Goal: Use online tool/utility: Utilize a website feature to perform a specific function

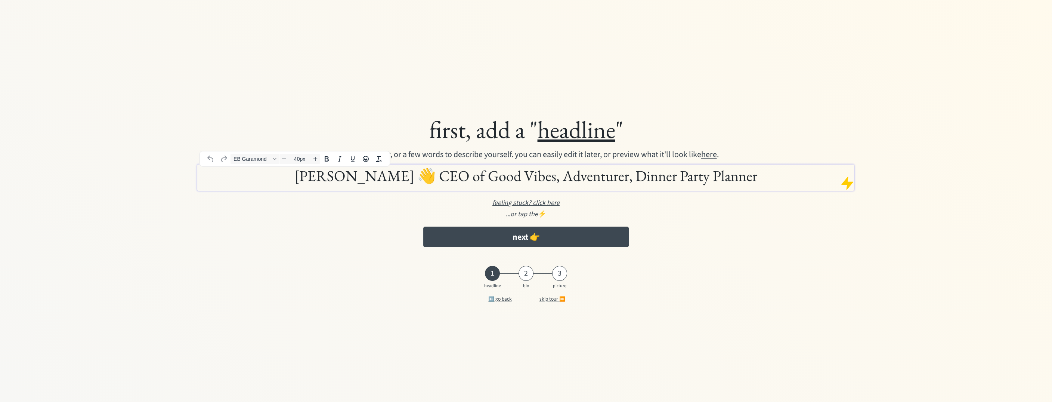
click at [494, 179] on h1 "[PERSON_NAME] 👋 CEO of Good Vibes, Adventurer, Dinner Party Planner" at bounding box center [525, 175] width 653 height 19
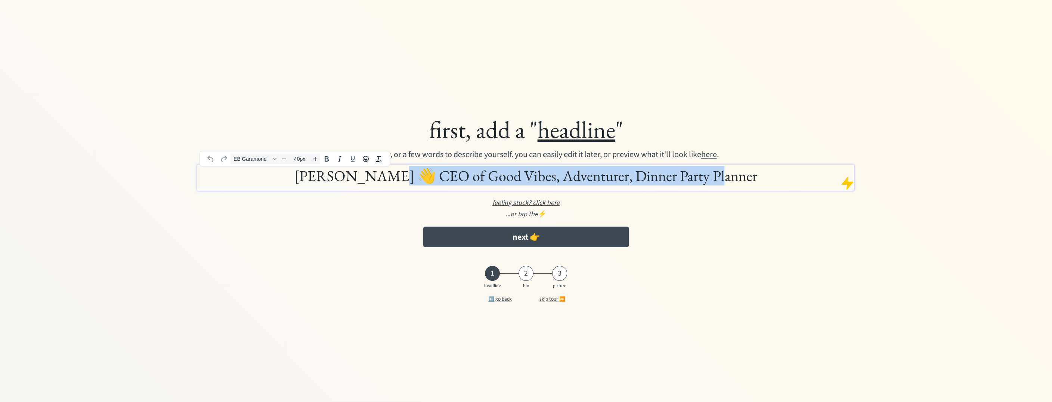
drag, startPoint x: 739, startPoint y: 177, endPoint x: 415, endPoint y: 186, distance: 324.8
click at [415, 186] on div "[PERSON_NAME] 👋 CEO of Good Vibes, Adventurer, Dinner Party Planner" at bounding box center [525, 177] width 657 height 26
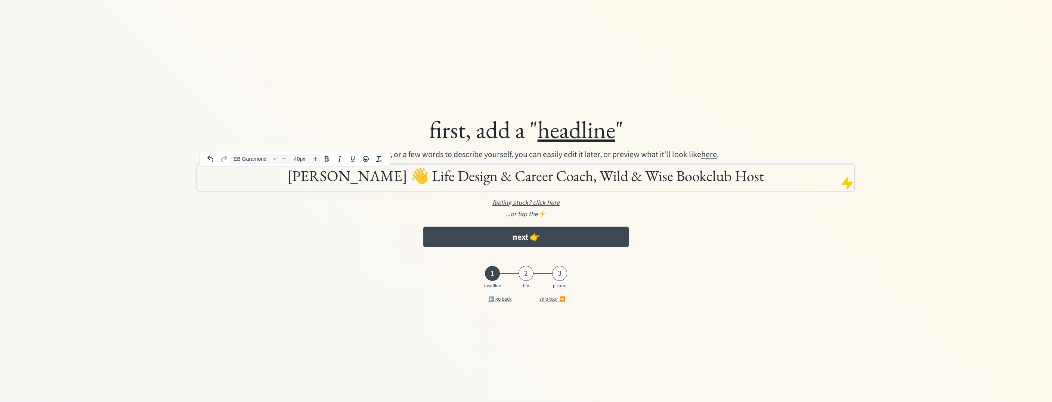
click at [676, 177] on h1 "[PERSON_NAME] 👋 Life Design & Career Coach, Wild & Wise Bookclub Host" at bounding box center [525, 175] width 653 height 19
click at [746, 177] on h1 "[PERSON_NAME] 👋 Life Design & Career Coach, Wild & Wise Book club Host" at bounding box center [525, 175] width 653 height 19
click at [684, 178] on h1 "[PERSON_NAME] 👋 Life Design & Career Coach, Wild & Wise Book club Host" at bounding box center [525, 175] width 653 height 19
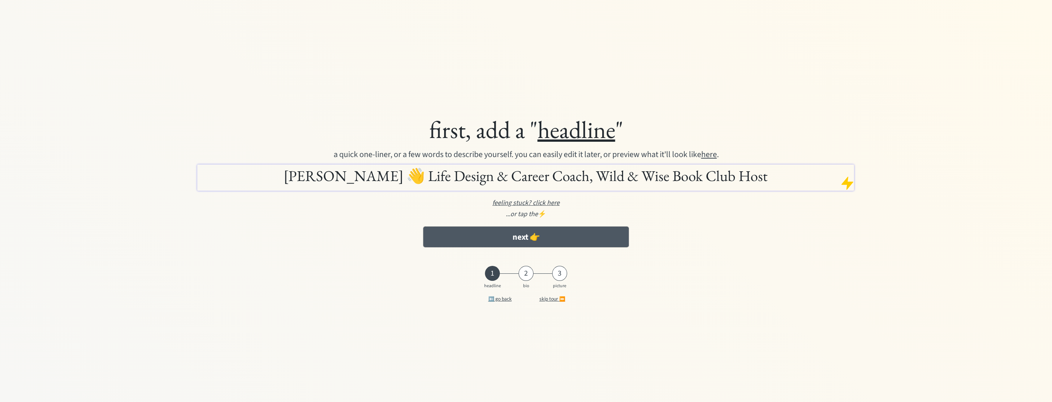
click at [523, 235] on button "next 👉" at bounding box center [525, 236] width 205 height 21
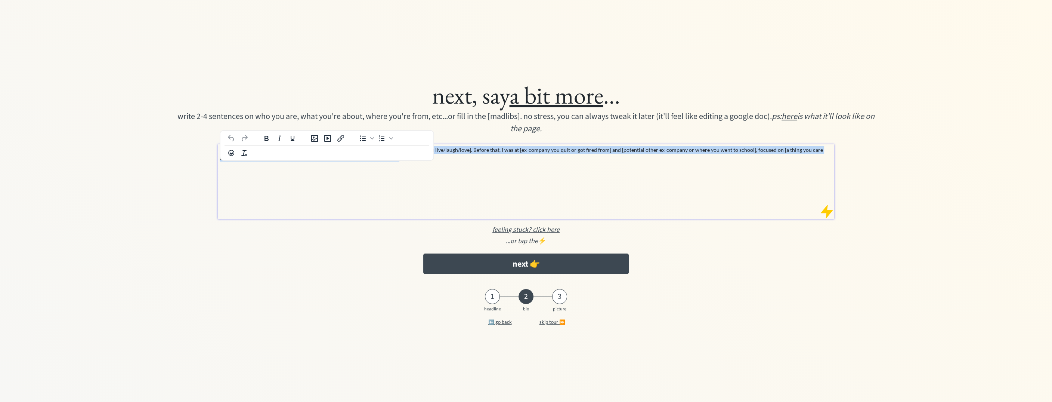
drag, startPoint x: 388, startPoint y: 160, endPoint x: 215, endPoint y: 146, distance: 173.9
click at [218, 146] on div "I’m currently a [your dope title] at [company that pays the bills], based in [t…" at bounding box center [526, 181] width 617 height 75
copy p "I’m currently a [your dope title] at [company that pays the bills], based in [t…"
